Goal: Download file/media

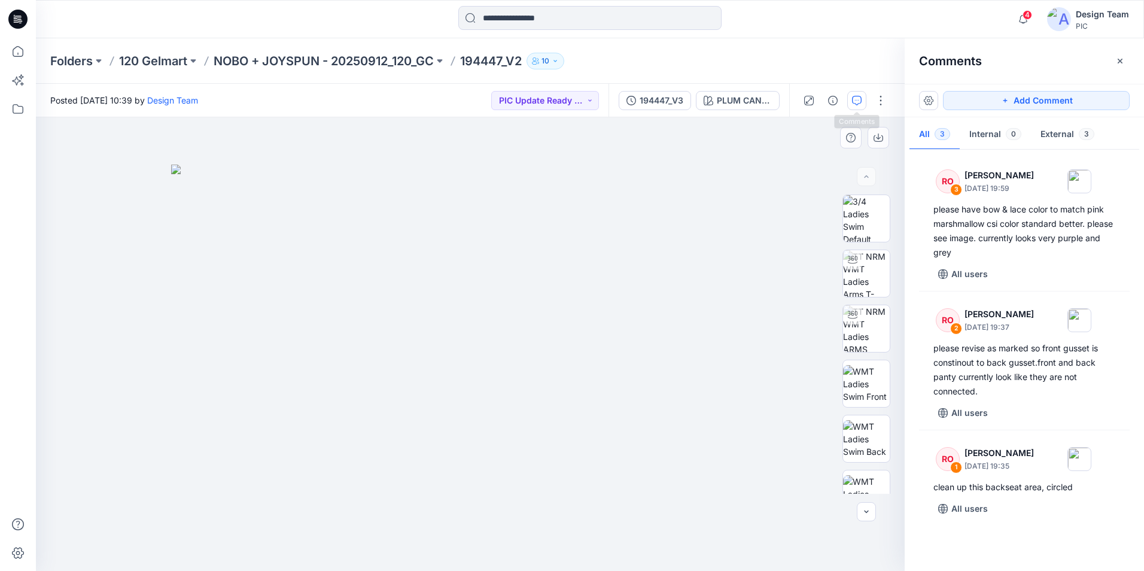
click at [457, 327] on img at bounding box center [470, 368] width 598 height 406
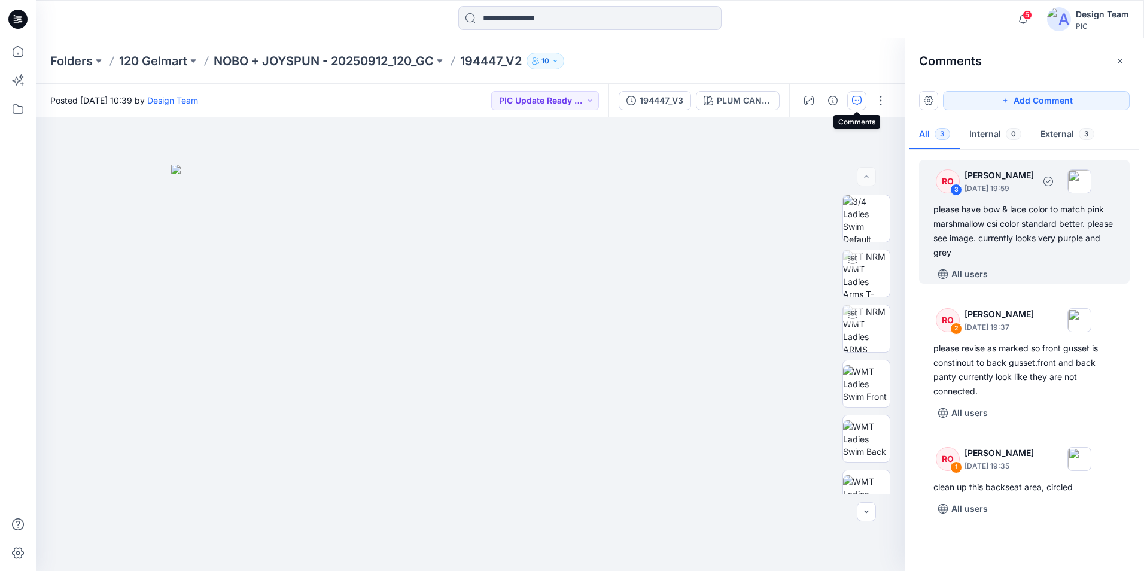
click at [997, 257] on div "please have bow & lace color to match pink marshmallow csi color standard bette…" at bounding box center [1024, 230] width 182 height 57
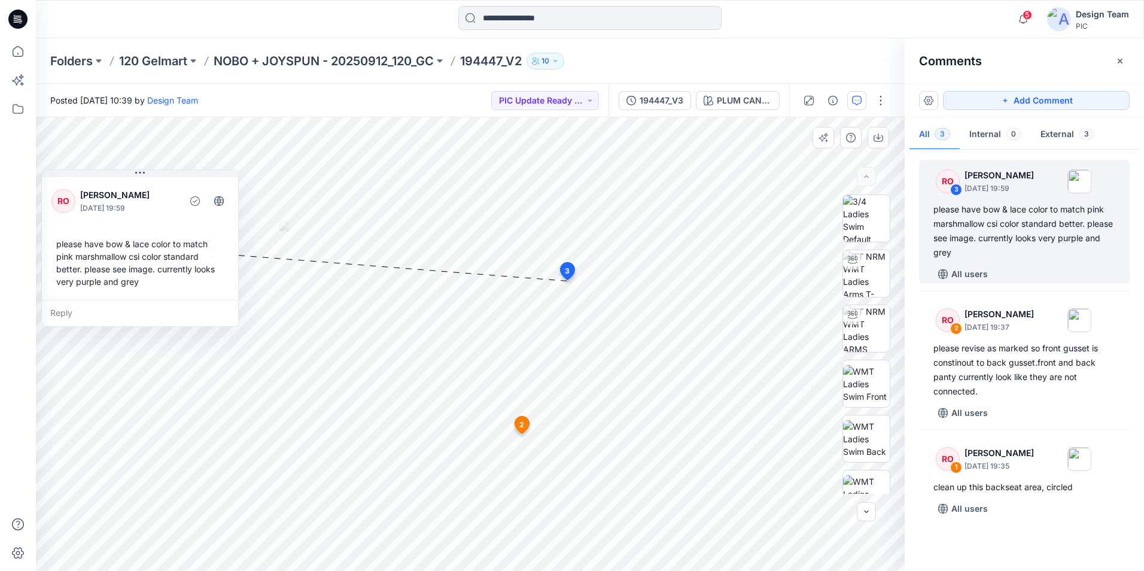
drag, startPoint x: 380, startPoint y: 234, endPoint x: 169, endPoint y: 189, distance: 215.9
click at [169, 189] on p "[PERSON_NAME]" at bounding box center [129, 195] width 98 height 14
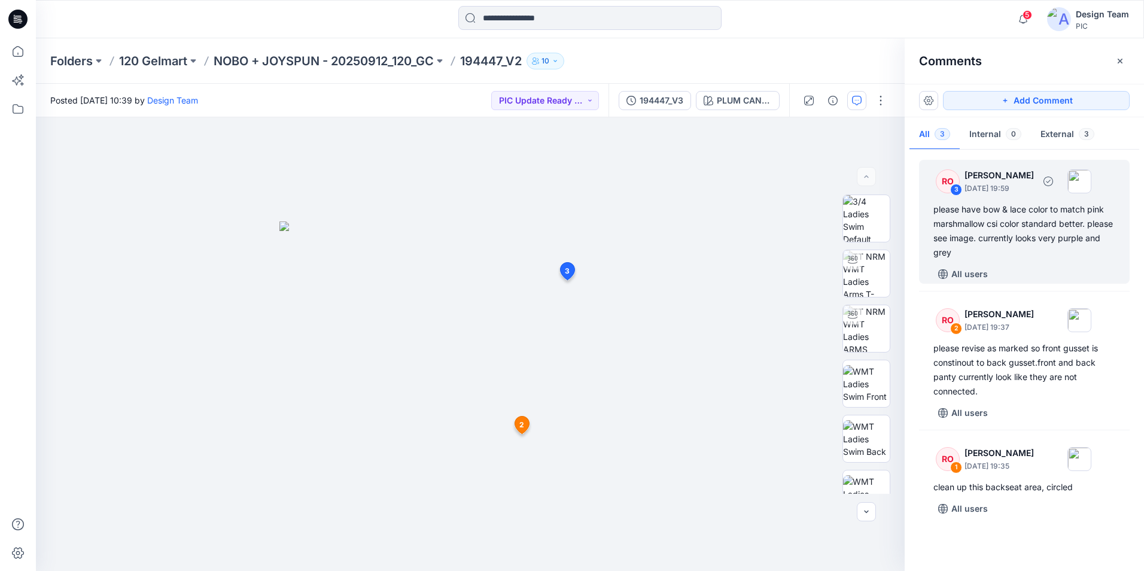
click at [996, 214] on div "please have bow & lace color to match pink marshmallow csi color standard bette…" at bounding box center [1024, 230] width 182 height 57
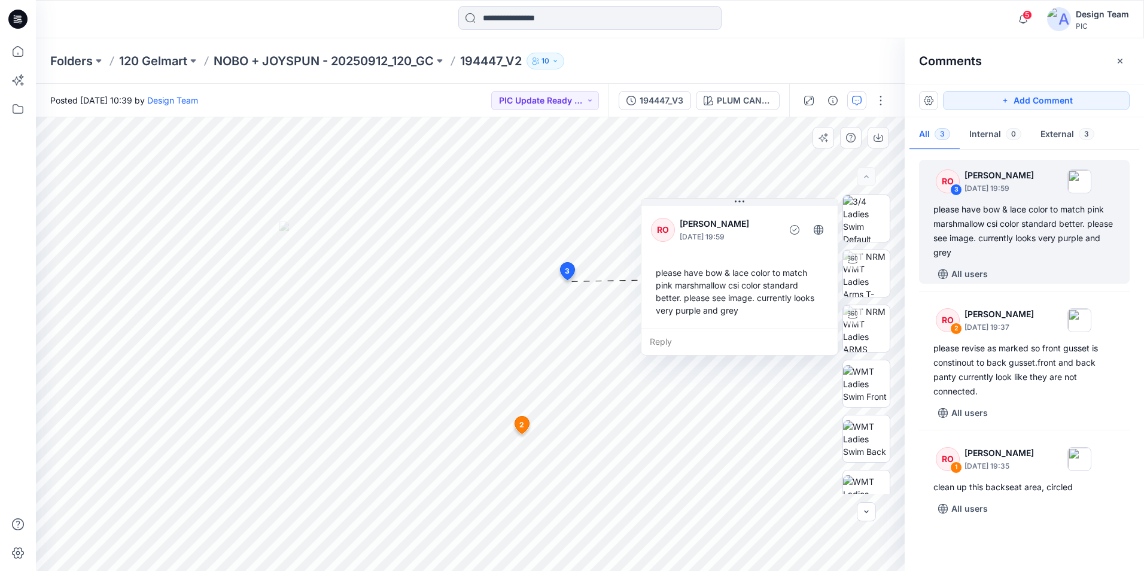
drag, startPoint x: 360, startPoint y: 226, endPoint x: 748, endPoint y: 210, distance: 388.6
click at [748, 210] on div "RO Raquel Ortiz October 06, 2025 19:59 please have bow & lace color to match pi…" at bounding box center [739, 265] width 196 height 125
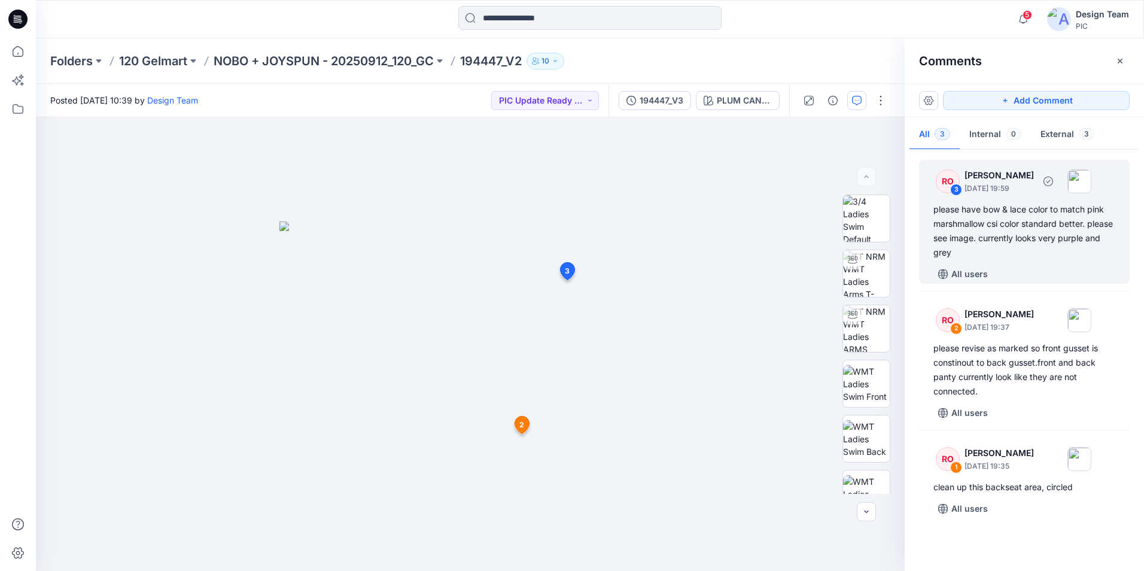
click at [1029, 221] on div "please have bow & lace color to match pink marshmallow csi color standard bette…" at bounding box center [1024, 230] width 182 height 57
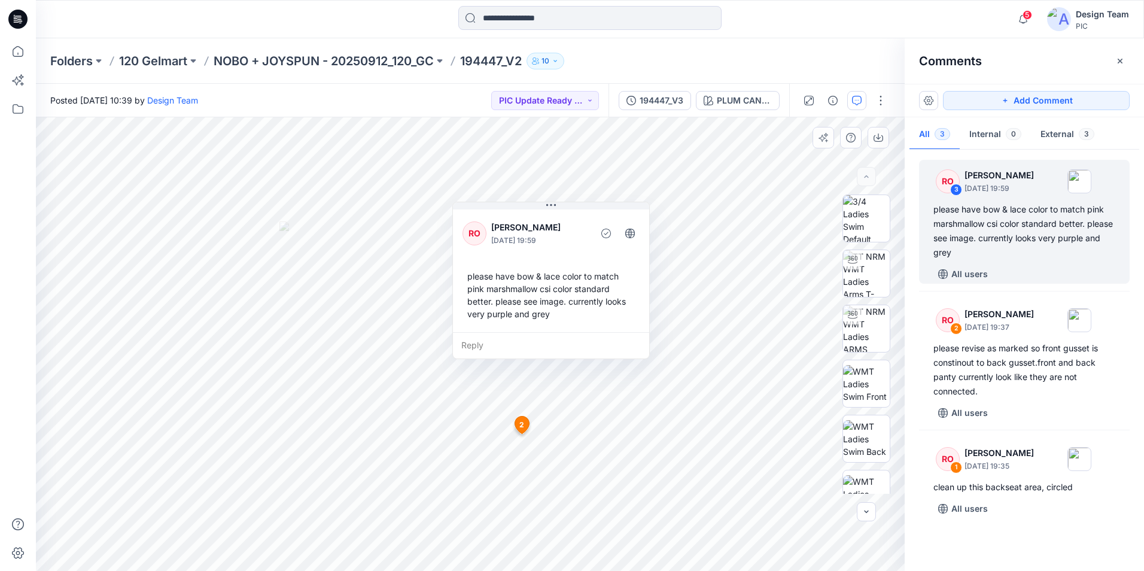
drag, startPoint x: 350, startPoint y: 226, endPoint x: 600, endPoint y: 188, distance: 252.9
click at [600, 207] on div "RO Raquel Ortiz October 06, 2025 19:59 please have bow & lace color to match pi…" at bounding box center [551, 269] width 196 height 125
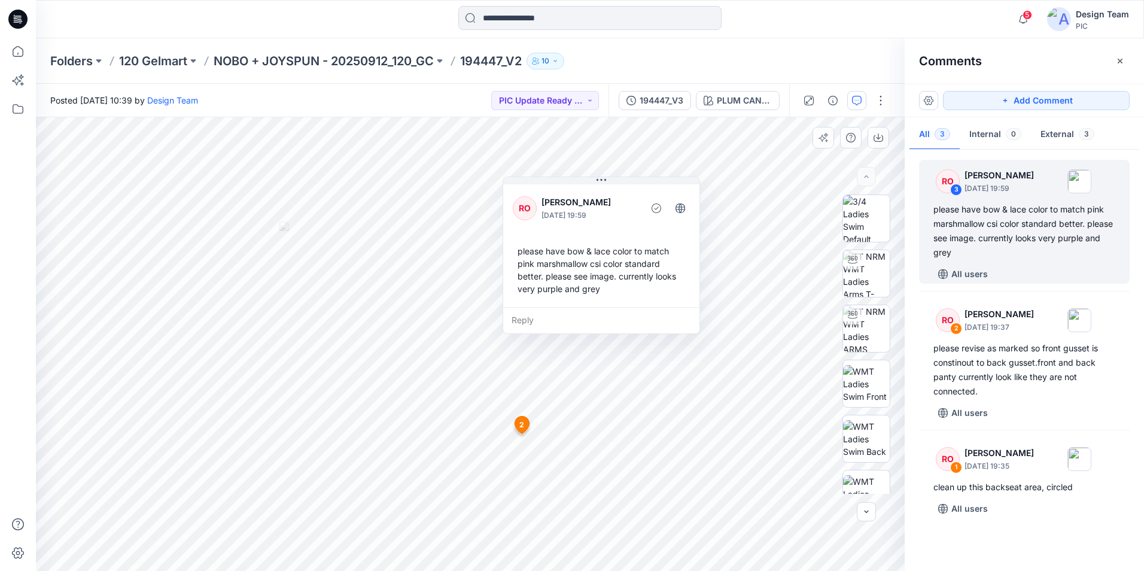
click at [532, 321] on div "Reply" at bounding box center [601, 320] width 196 height 26
click at [400, 63] on p "NOBO + JOYSPUN - 20250912_120_GC" at bounding box center [324, 61] width 220 height 17
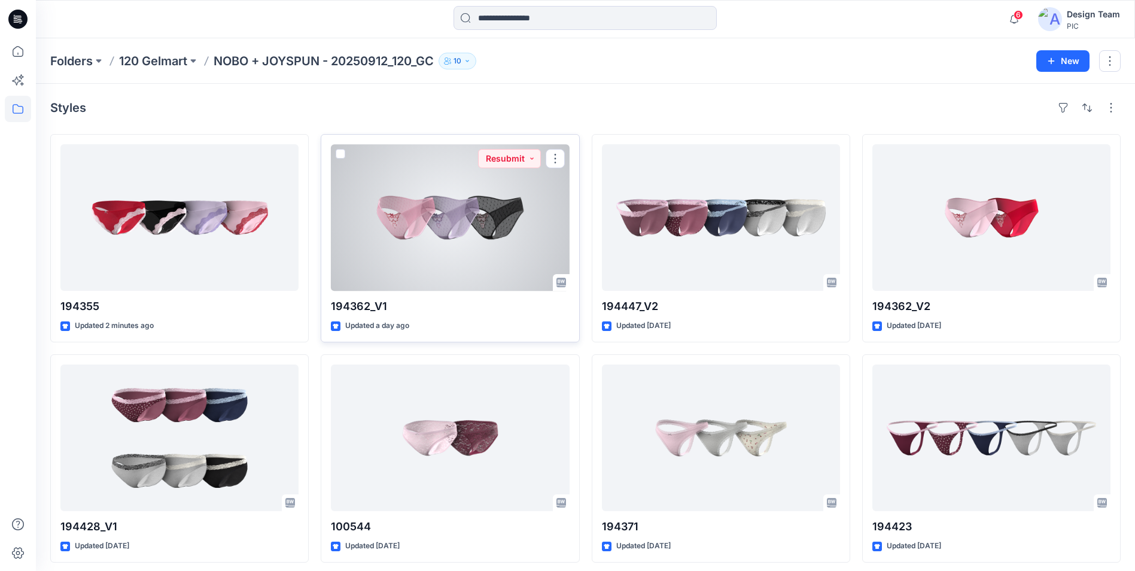
click at [442, 241] on div at bounding box center [450, 217] width 238 height 147
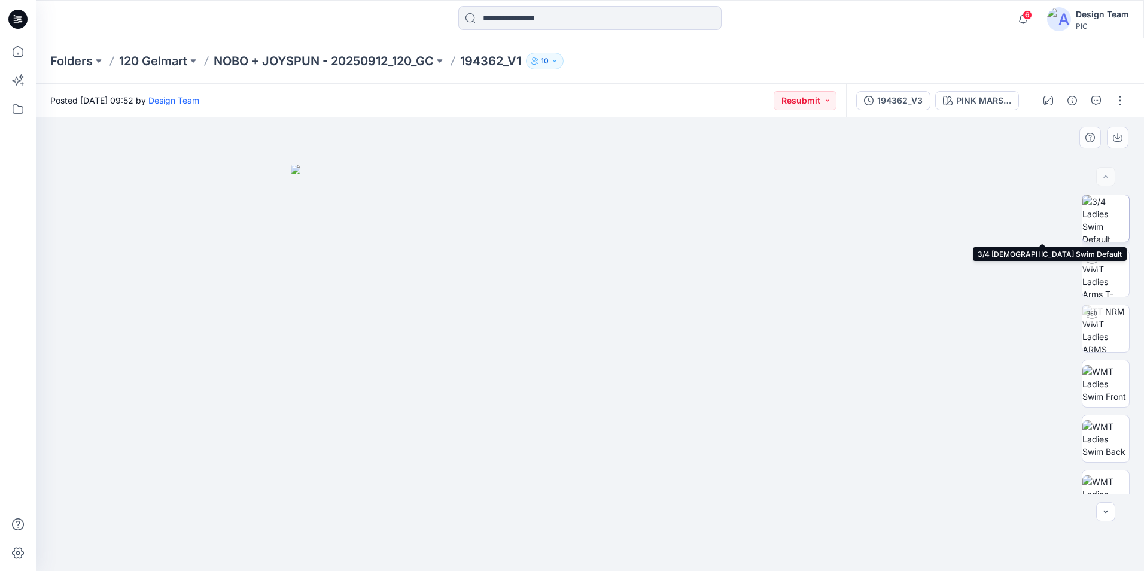
click at [1100, 227] on img at bounding box center [1105, 218] width 47 height 47
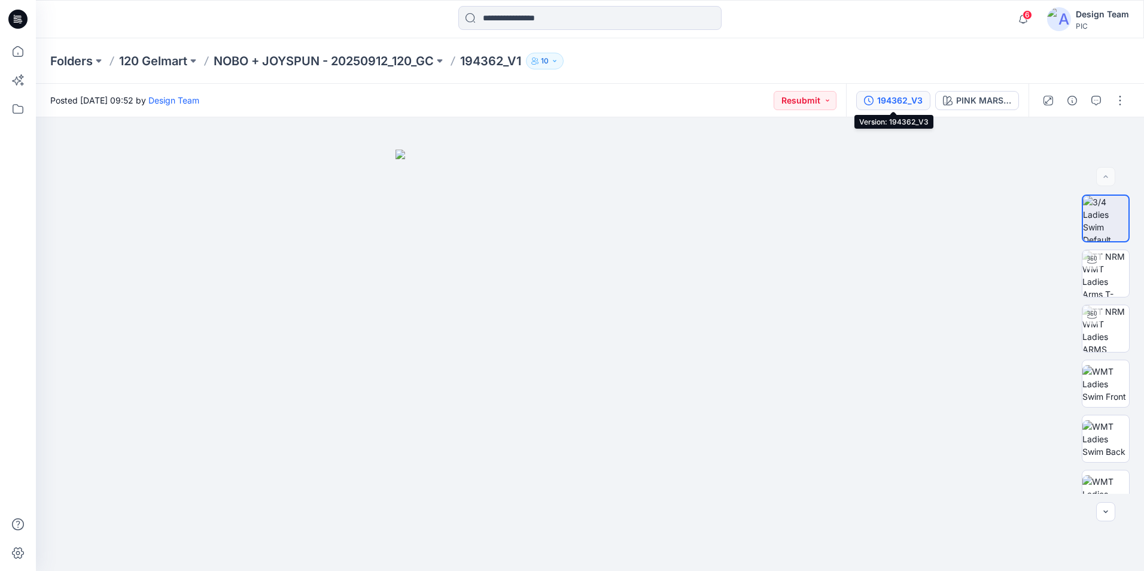
click at [909, 94] on div "194362_V3" at bounding box center [899, 100] width 45 height 13
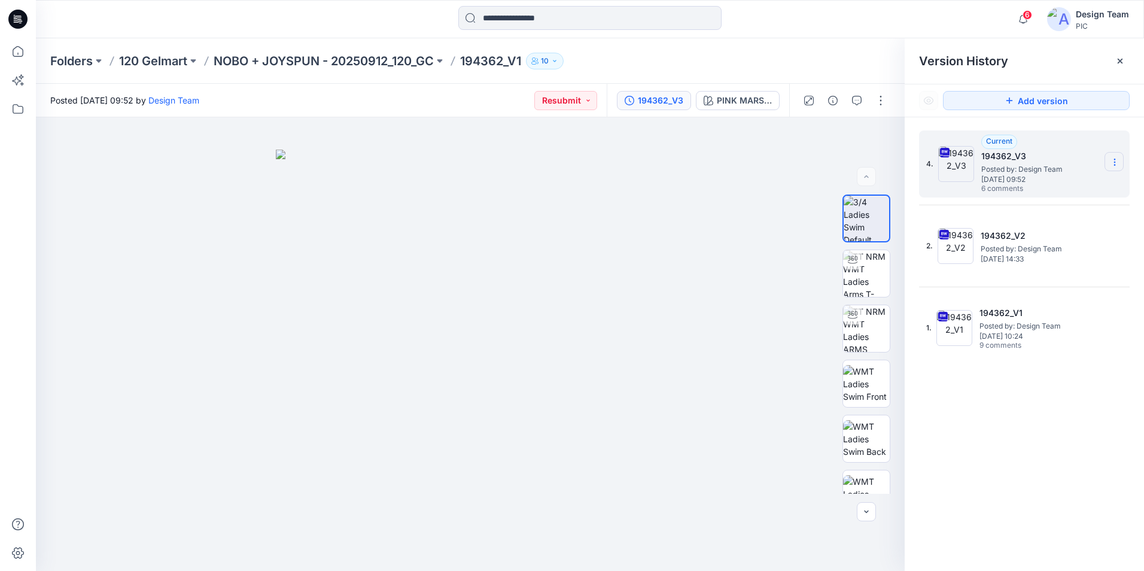
click at [1119, 164] on section at bounding box center [1113, 161] width 19 height 19
click at [1074, 185] on span "Download Source BW File" at bounding box center [1054, 185] width 101 height 14
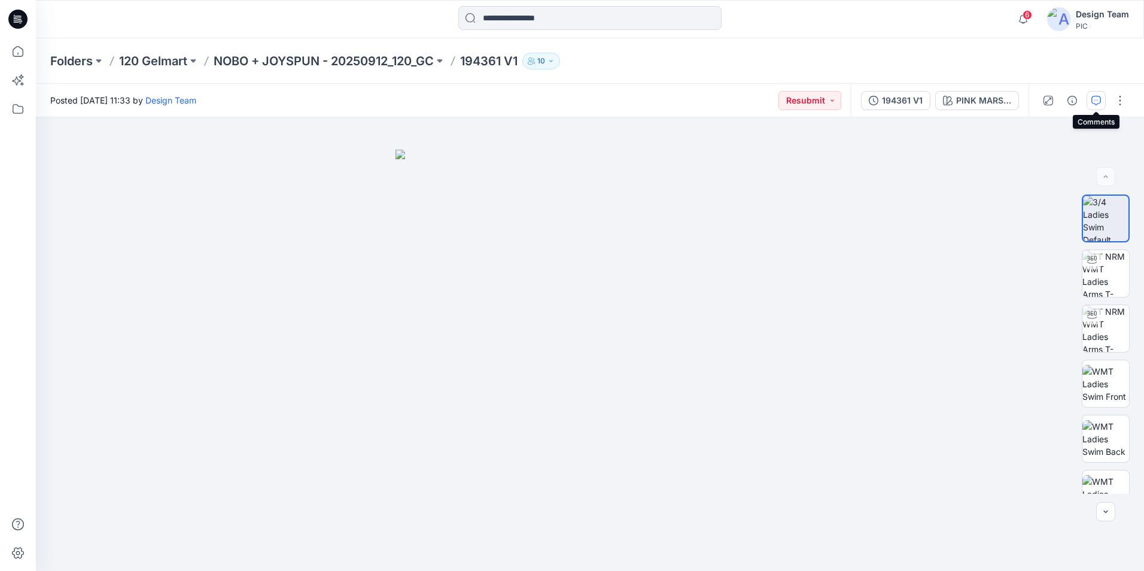
click at [1091, 104] on button "button" at bounding box center [1095, 100] width 19 height 19
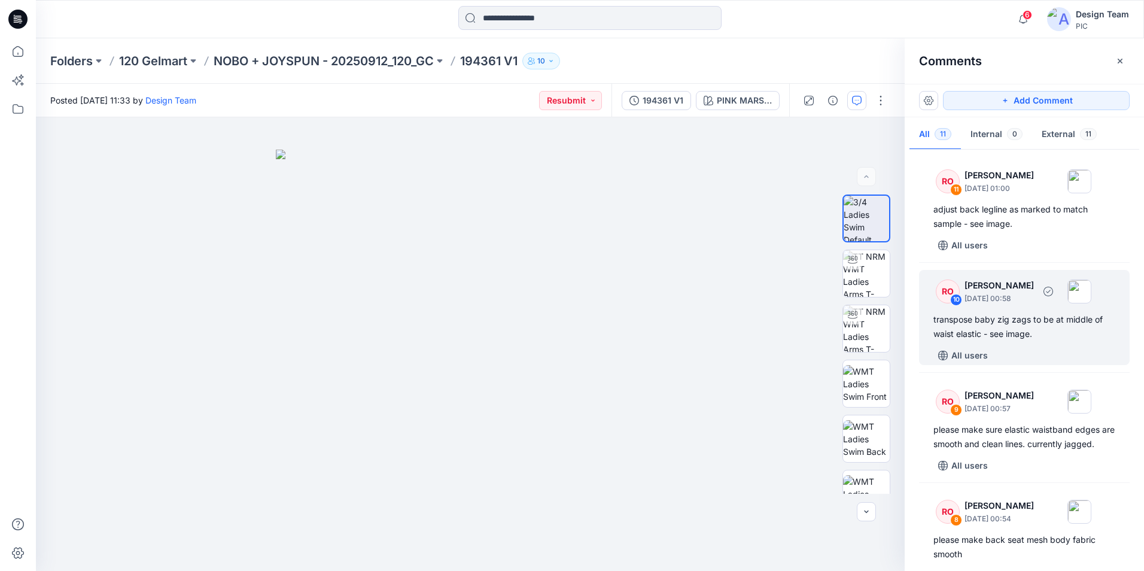
click at [1046, 358] on div "All users" at bounding box center [1031, 355] width 196 height 19
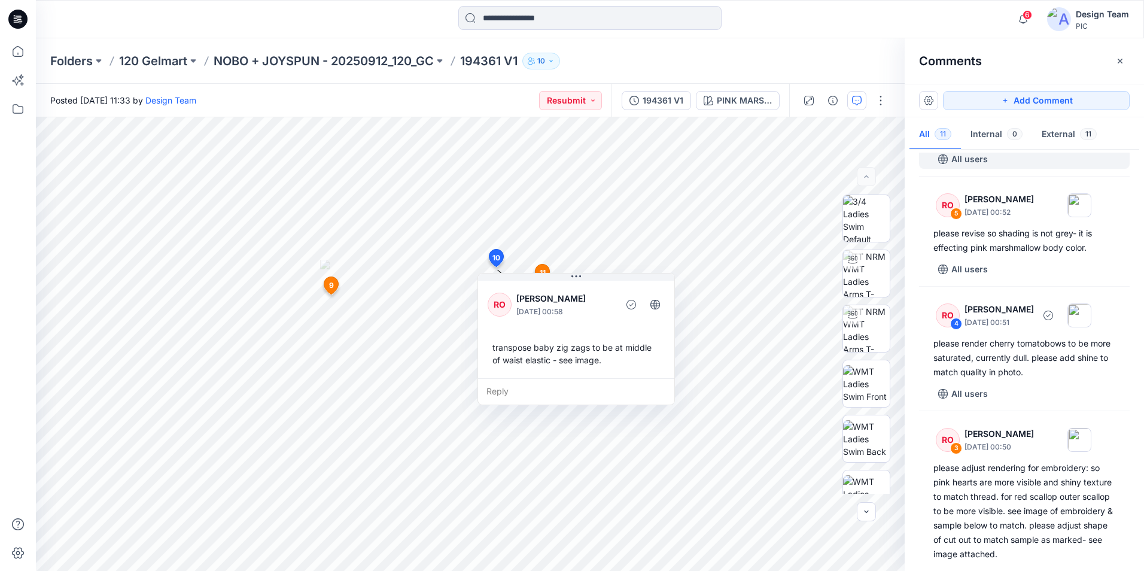
scroll to position [658, 0]
